Goal: Information Seeking & Learning: Learn about a topic

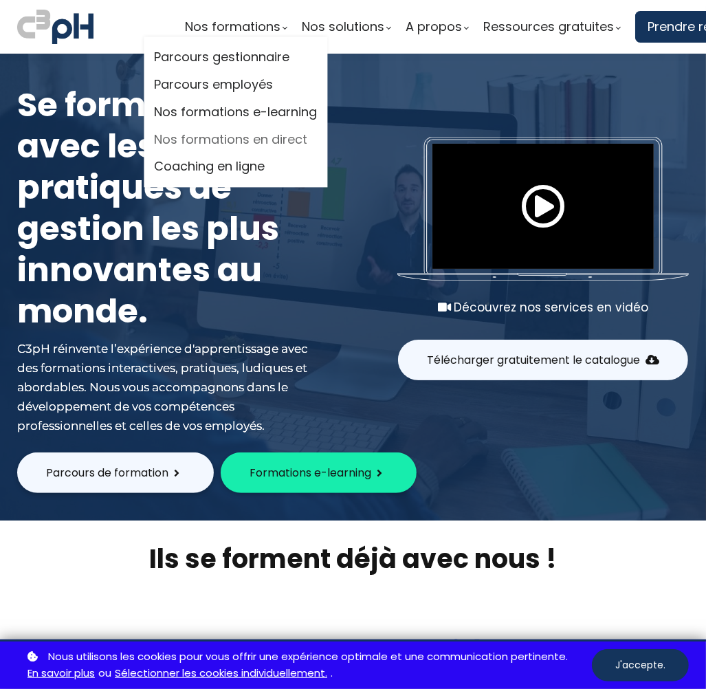
click at [271, 135] on link "Nos formations en direct" at bounding box center [235, 139] width 163 height 21
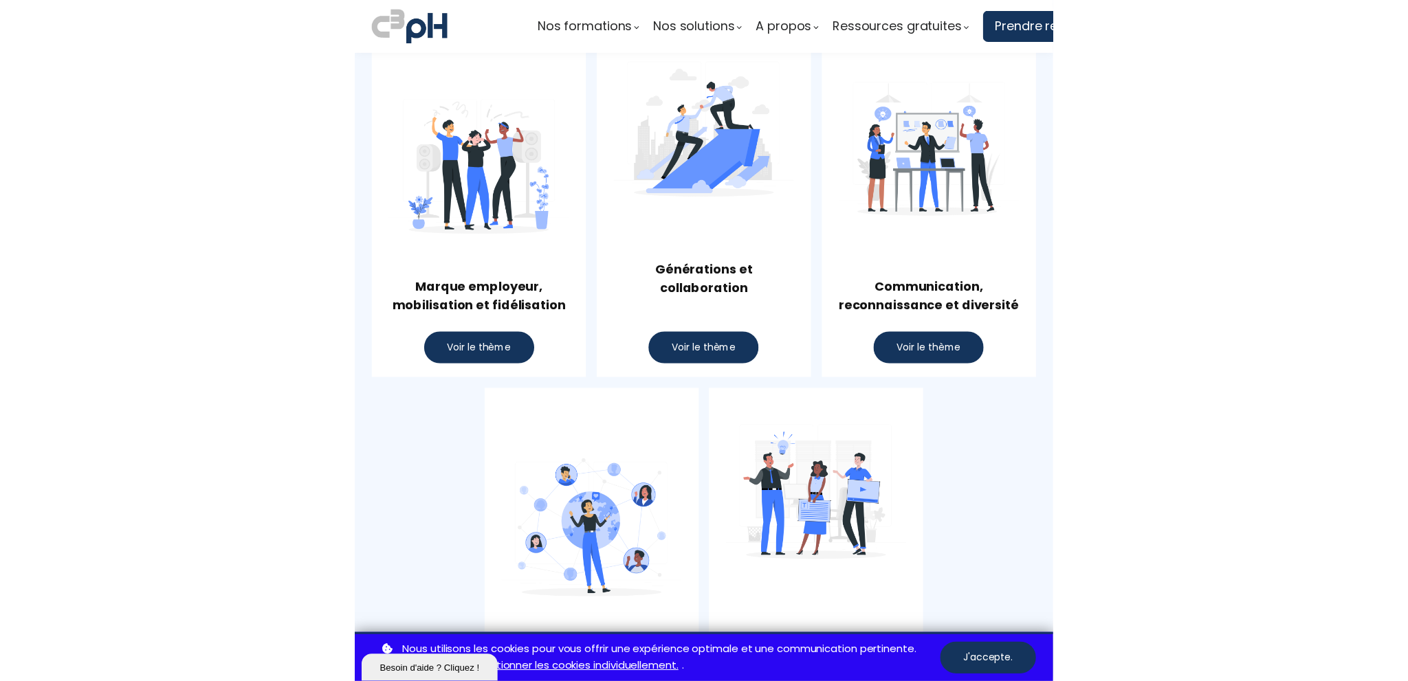
scroll to position [688, 0]
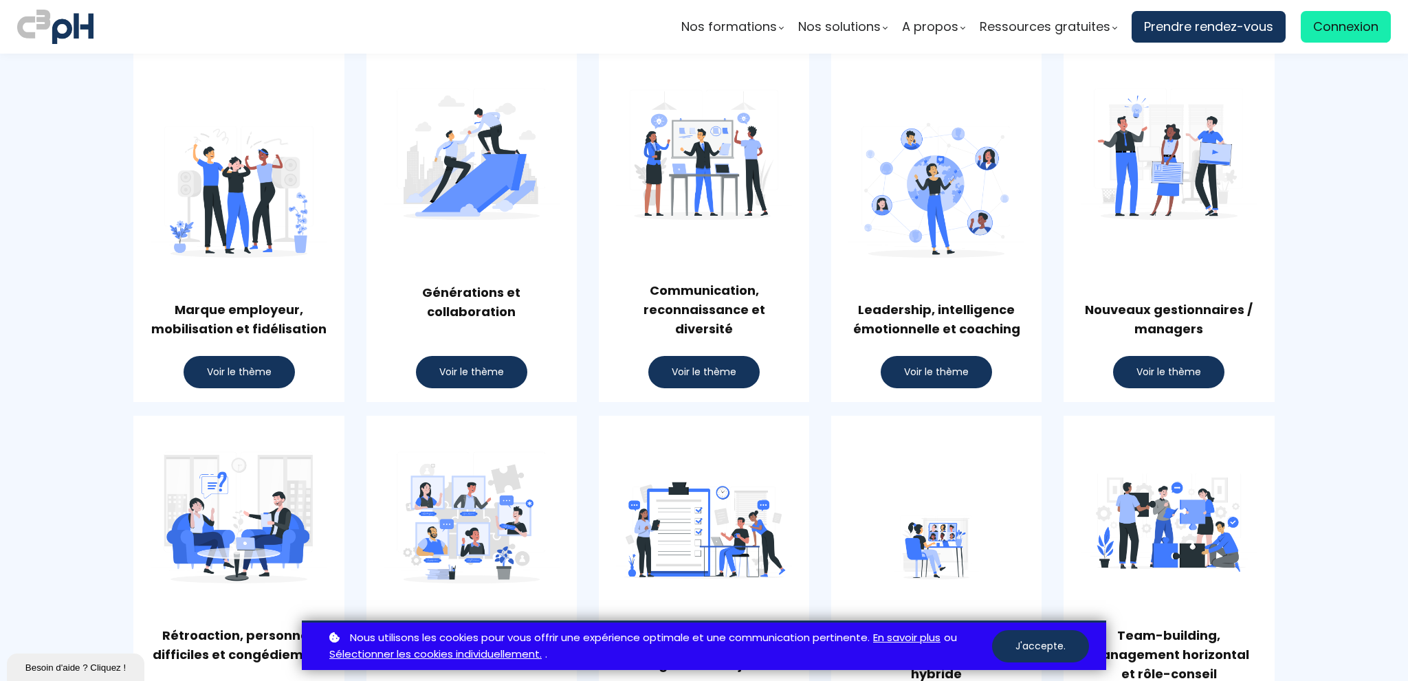
drag, startPoint x: 1048, startPoint y: 644, endPoint x: 1084, endPoint y: 608, distance: 50.1
click at [705, 643] on button "J'accepte." at bounding box center [1040, 646] width 97 height 32
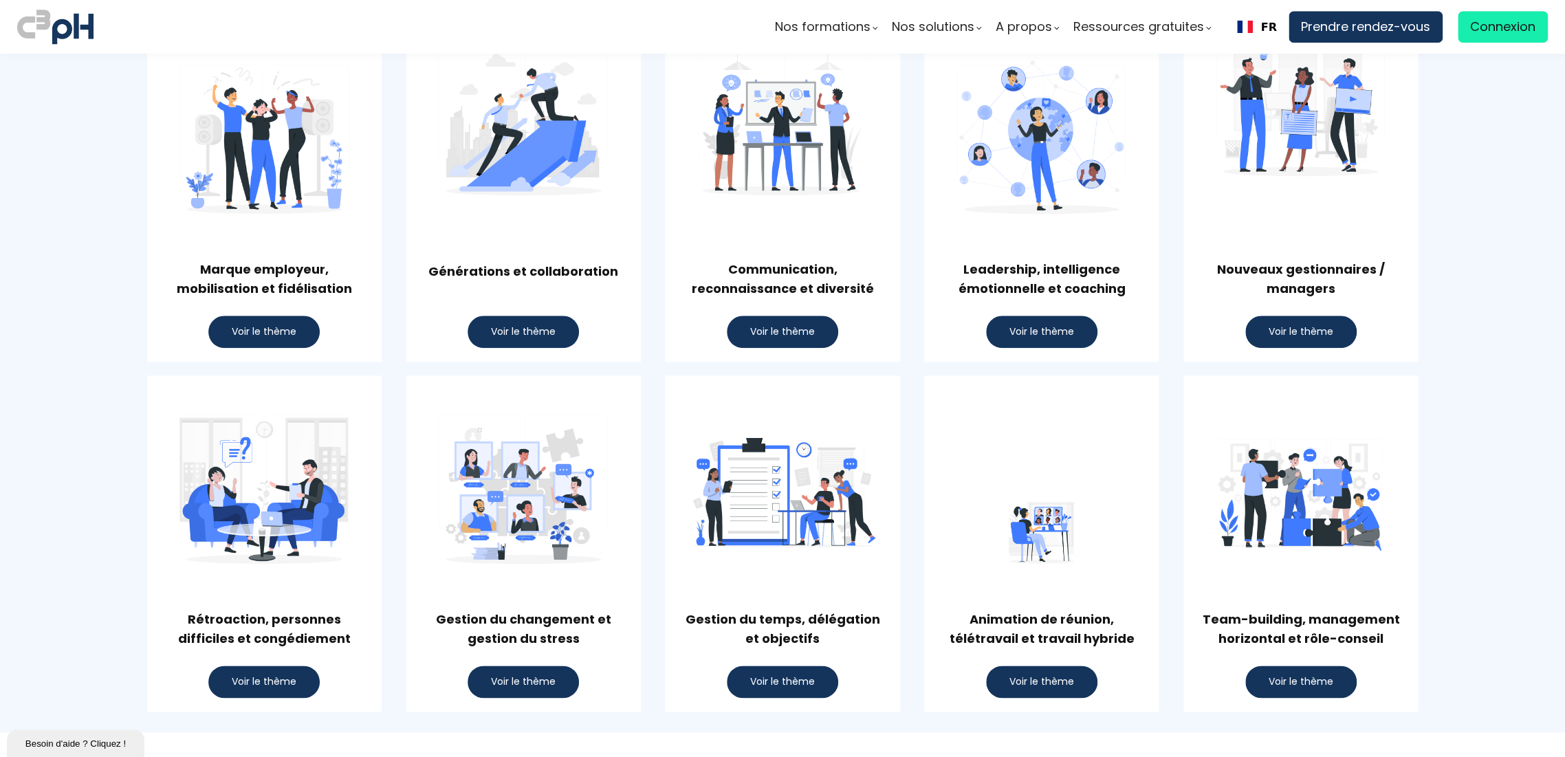
scroll to position [825, 0]
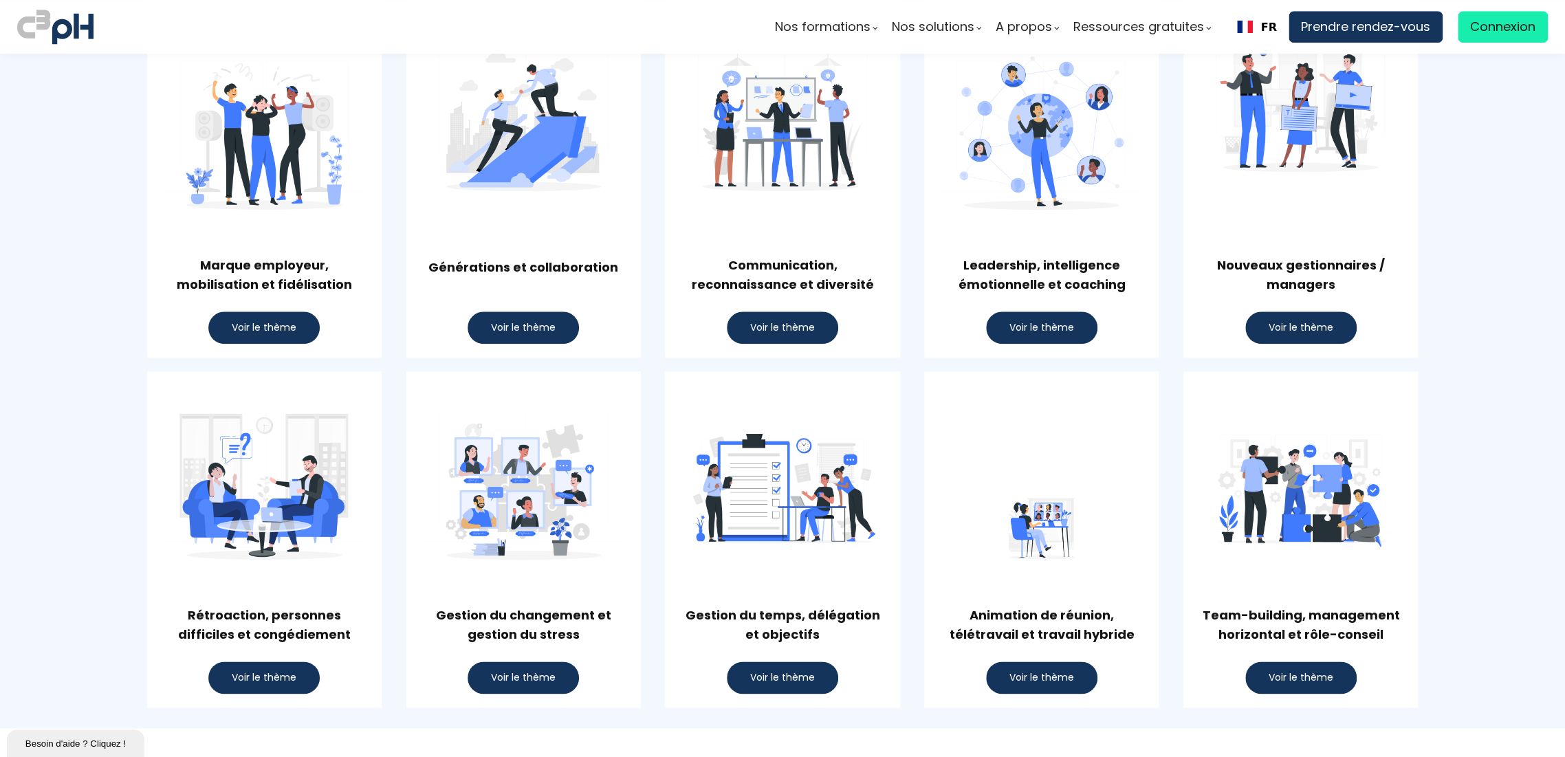
click at [155, 281] on div "Marque employeur, mobilisation et fidélisation Voir le thème" at bounding box center [264, 170] width 234 height 374
click at [705, 682] on button "Voir le thème" at bounding box center [1300, 677] width 111 height 32
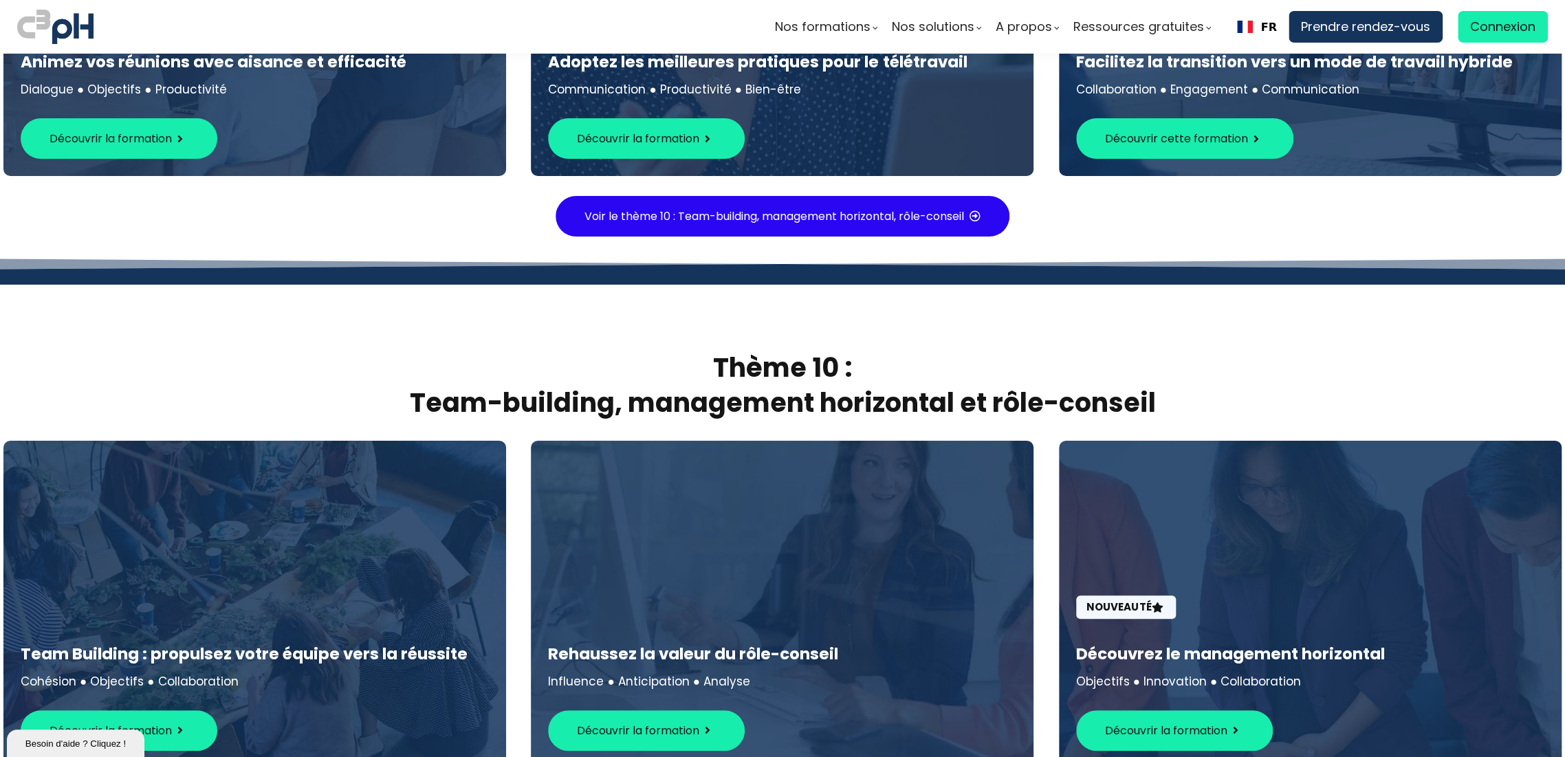
scroll to position [7146, 0]
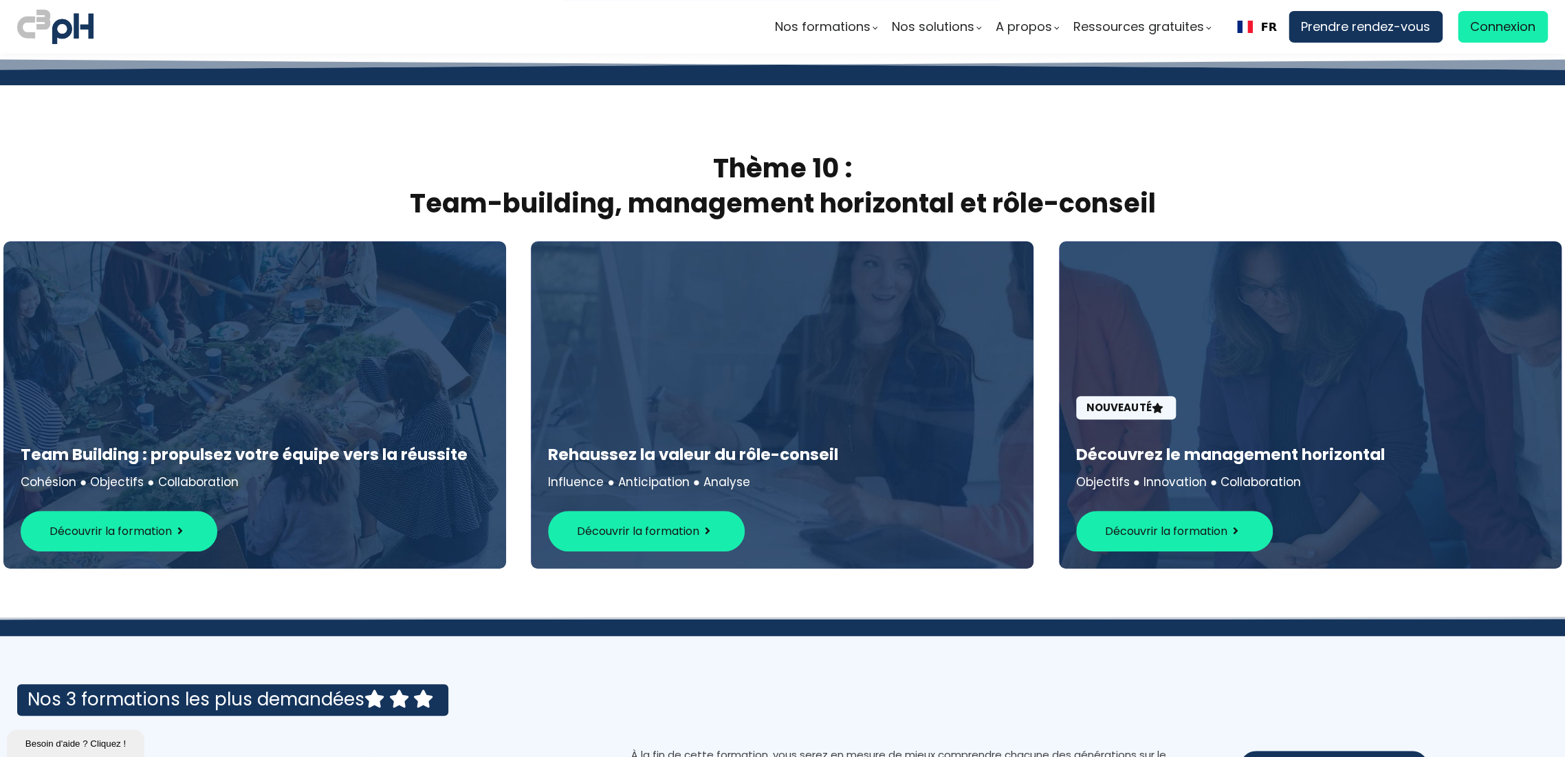
click at [672, 523] on span "Découvrir la formation" at bounding box center [638, 531] width 122 height 17
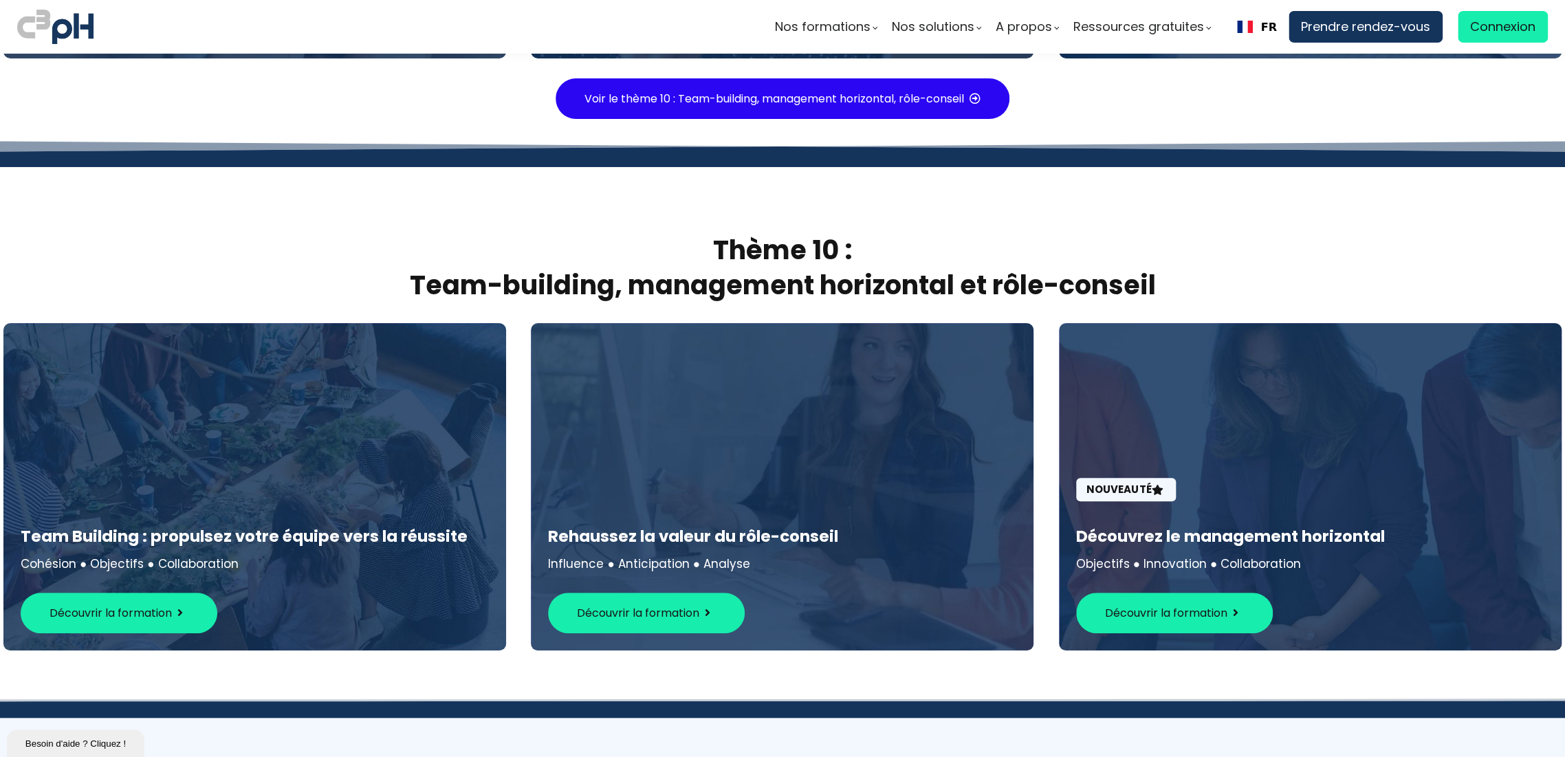
scroll to position [7070, 0]
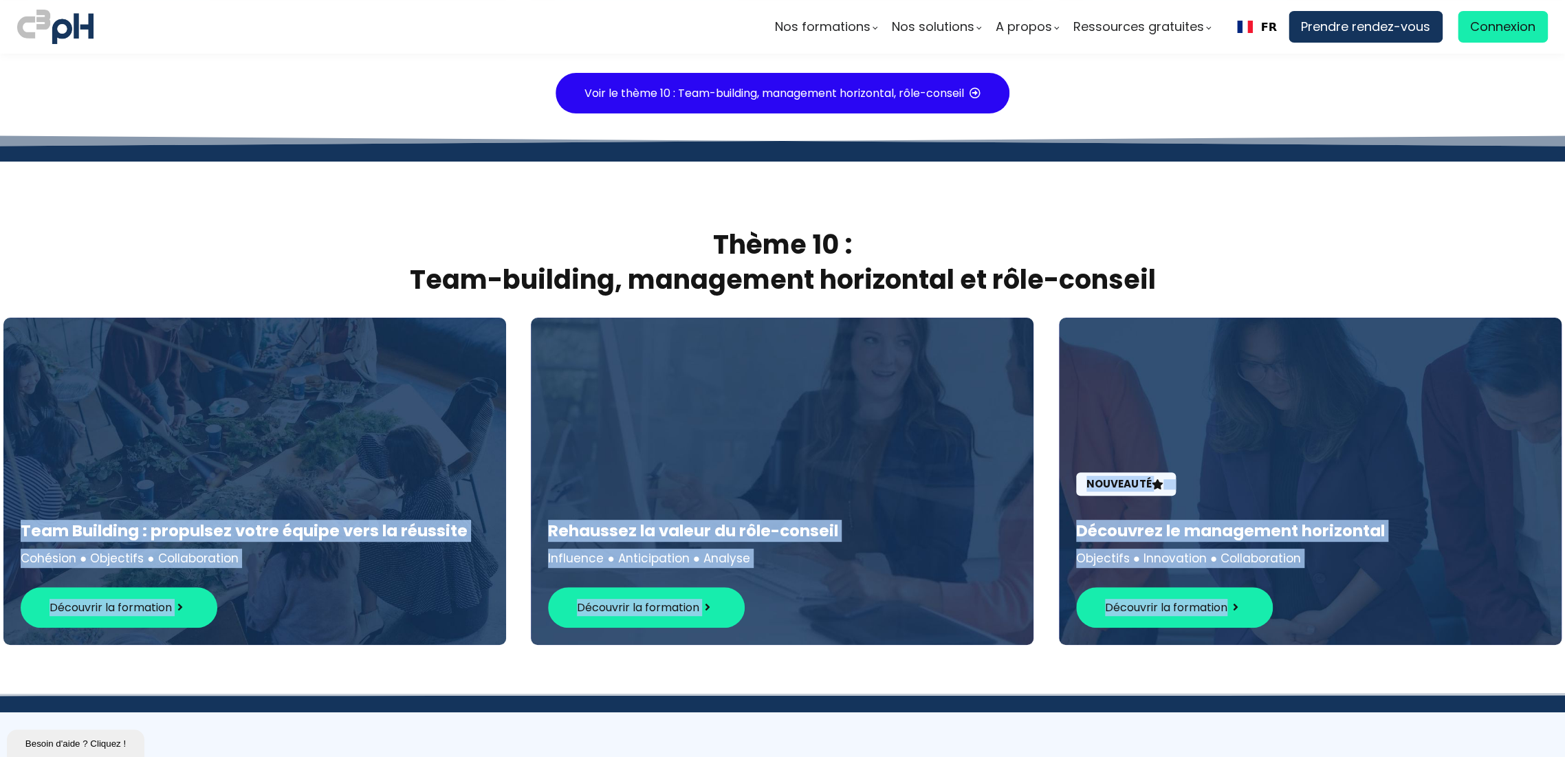
drag, startPoint x: 1556, startPoint y: 677, endPoint x: 1563, endPoint y: 606, distance: 71.9
click at [705, 606] on div "Nos formations Parcours gestionnaire Parcours employés" at bounding box center [782, 378] width 1565 height 757
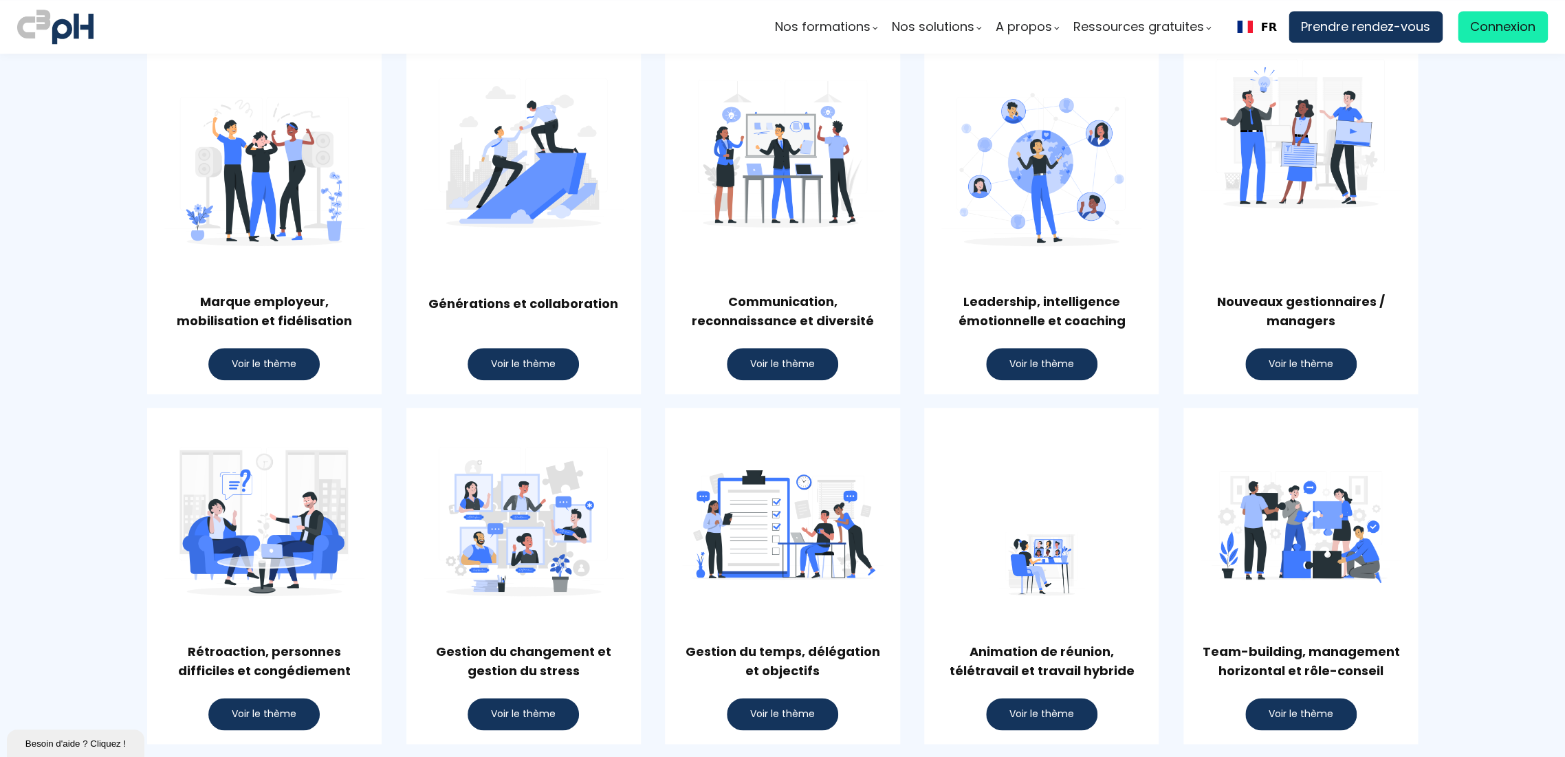
scroll to position [783, 0]
